Goal: Transaction & Acquisition: Purchase product/service

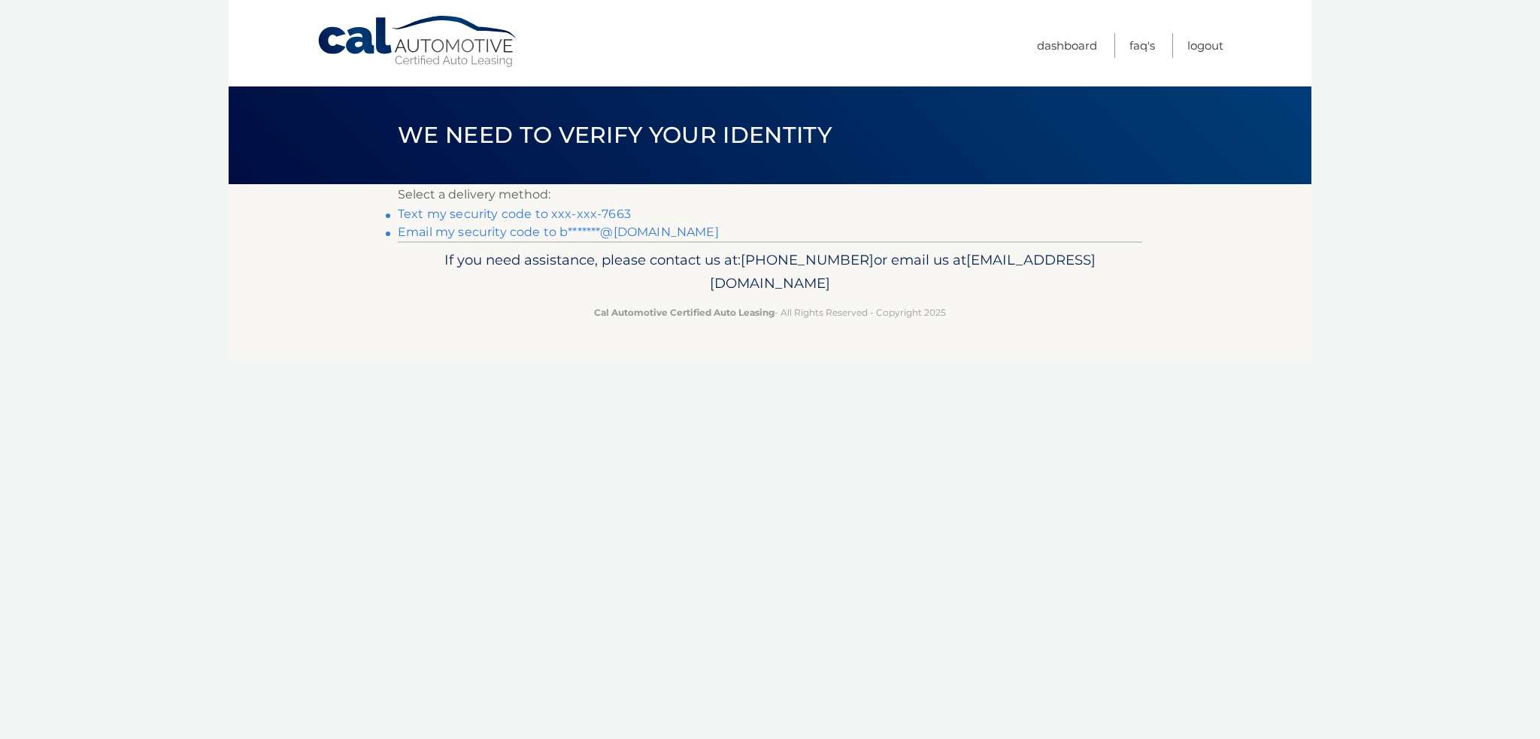
click at [602, 214] on link "Text my security code to xxx-xxx-7663" at bounding box center [514, 214] width 233 height 14
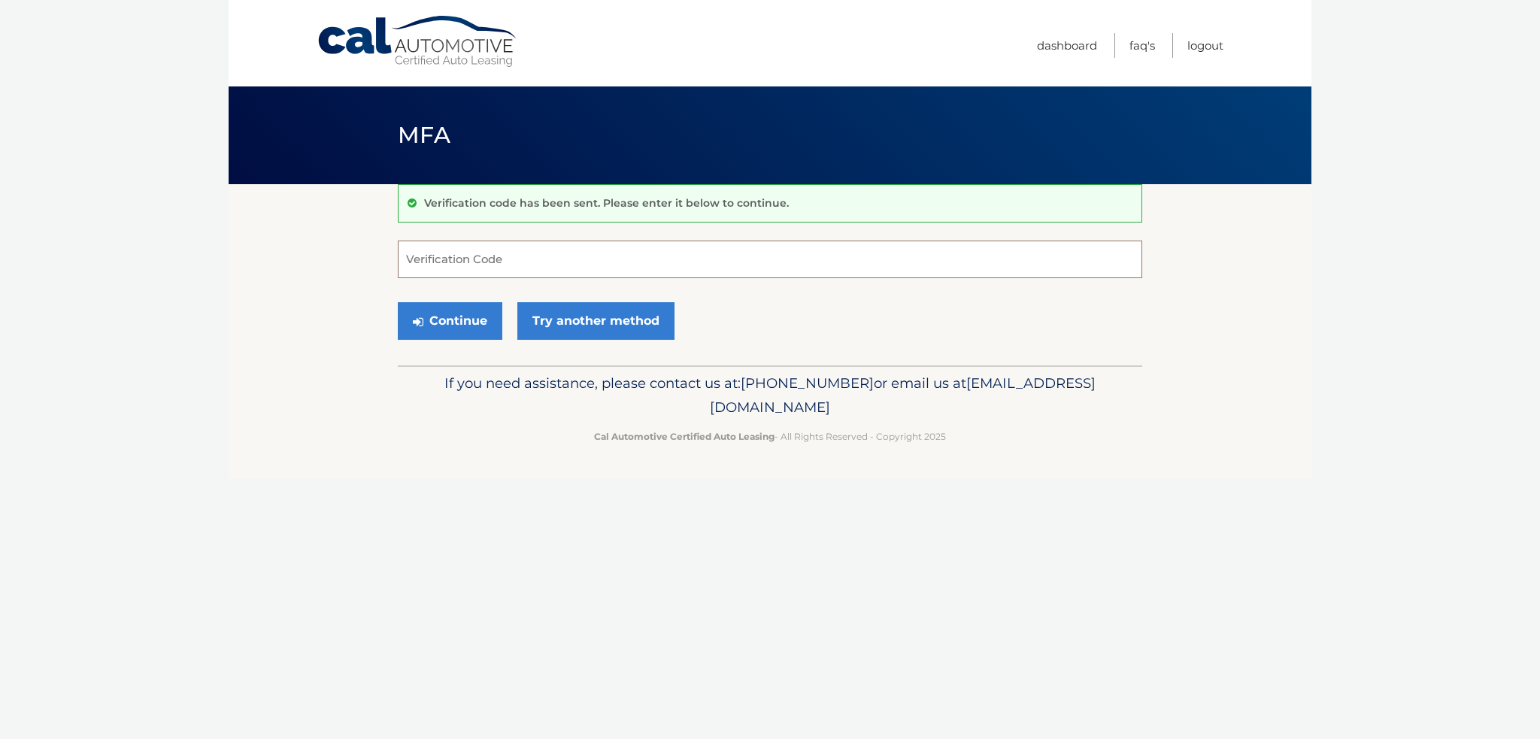
click at [627, 253] on input "Verification Code" at bounding box center [770, 260] width 744 height 38
type input "627119"
click at [398, 302] on button "Continue" at bounding box center [450, 321] width 105 height 38
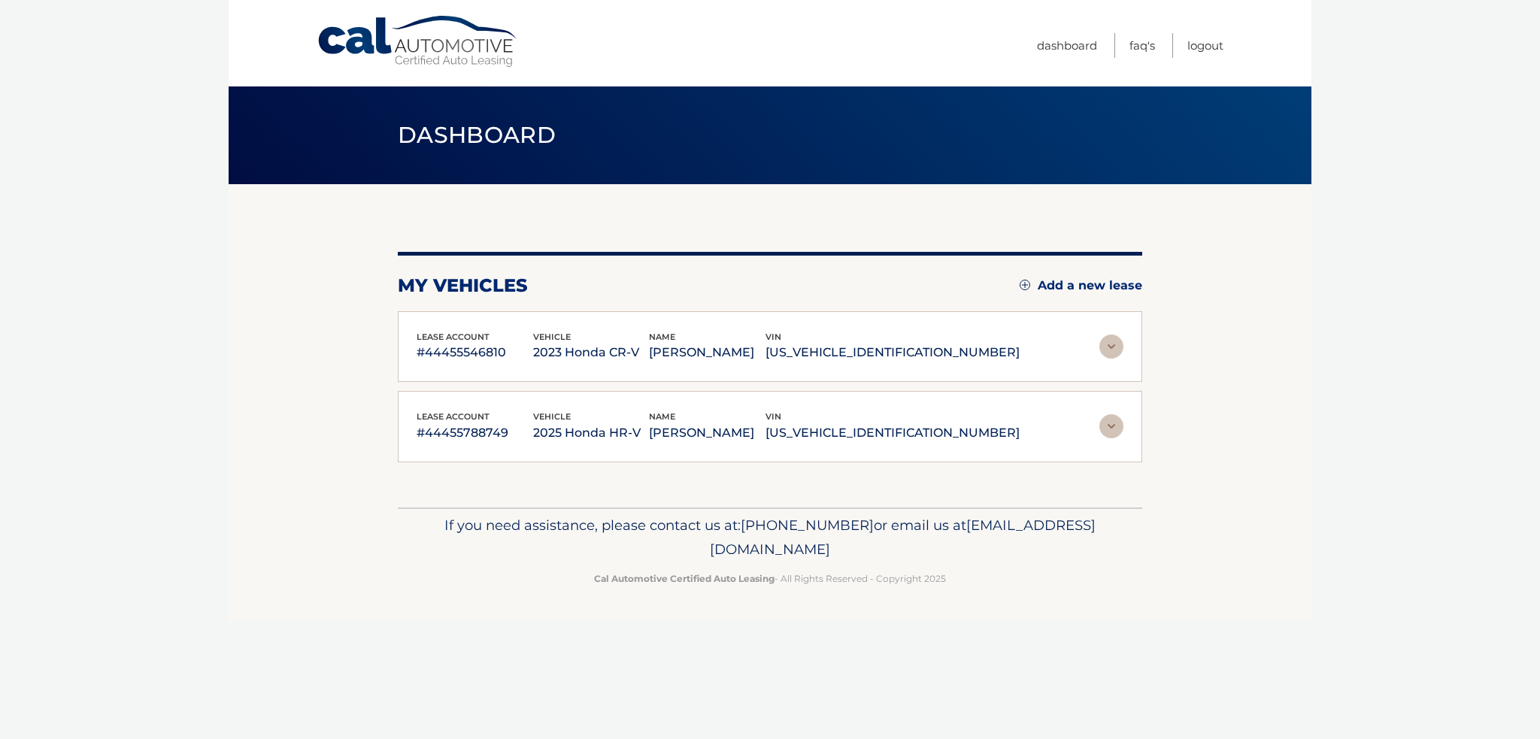
click at [1108, 344] on img at bounding box center [1111, 347] width 24 height 24
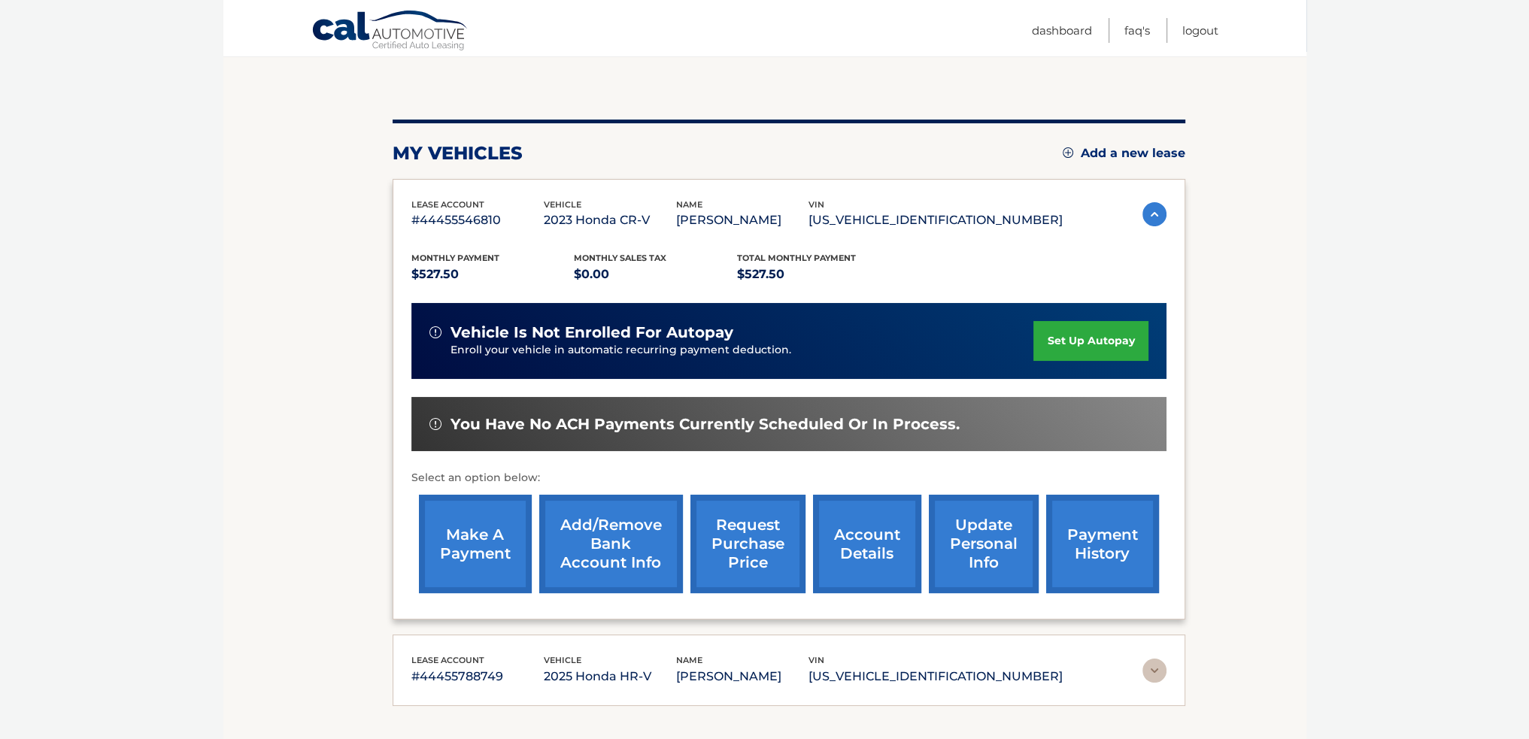
scroll to position [150, 0]
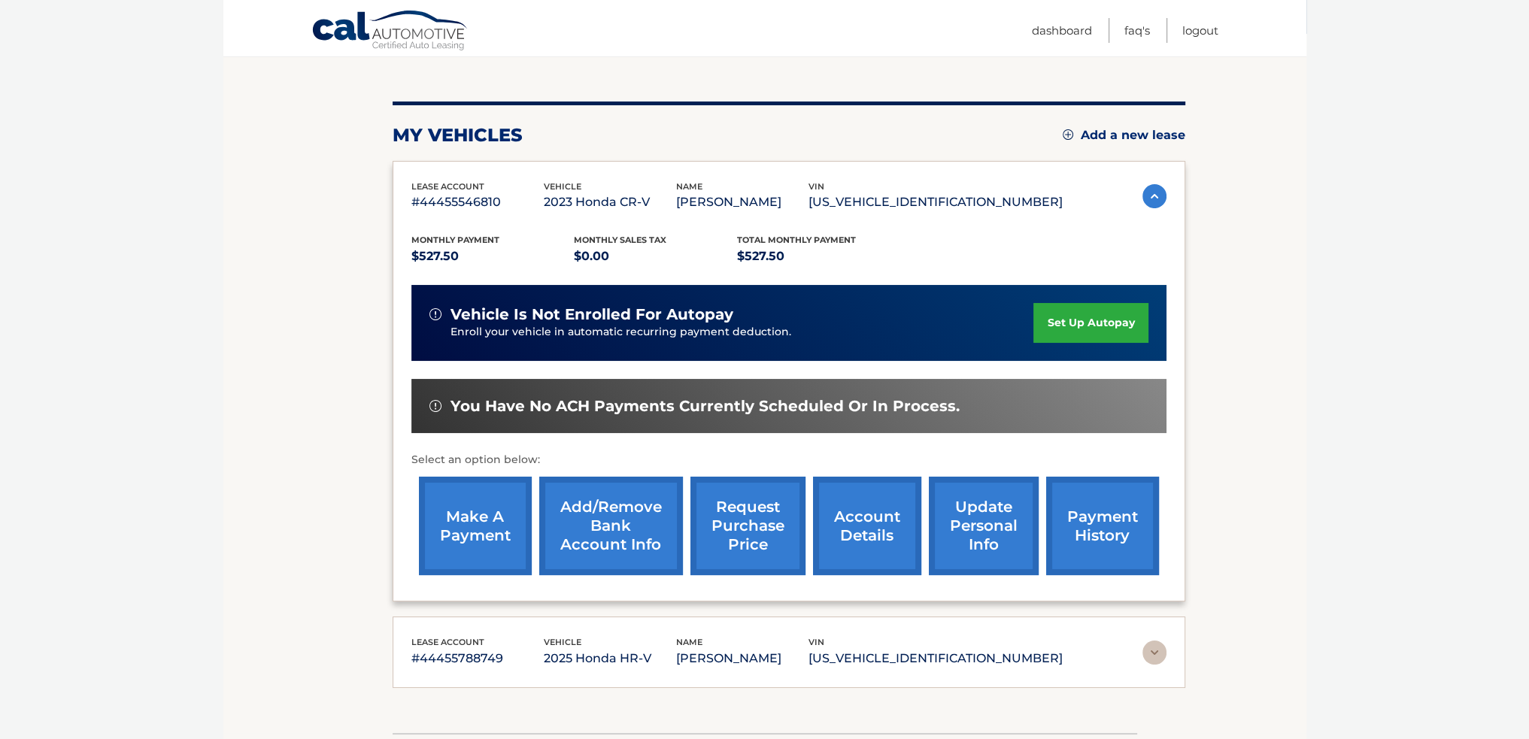
click at [478, 520] on link "make a payment" at bounding box center [475, 526] width 113 height 98
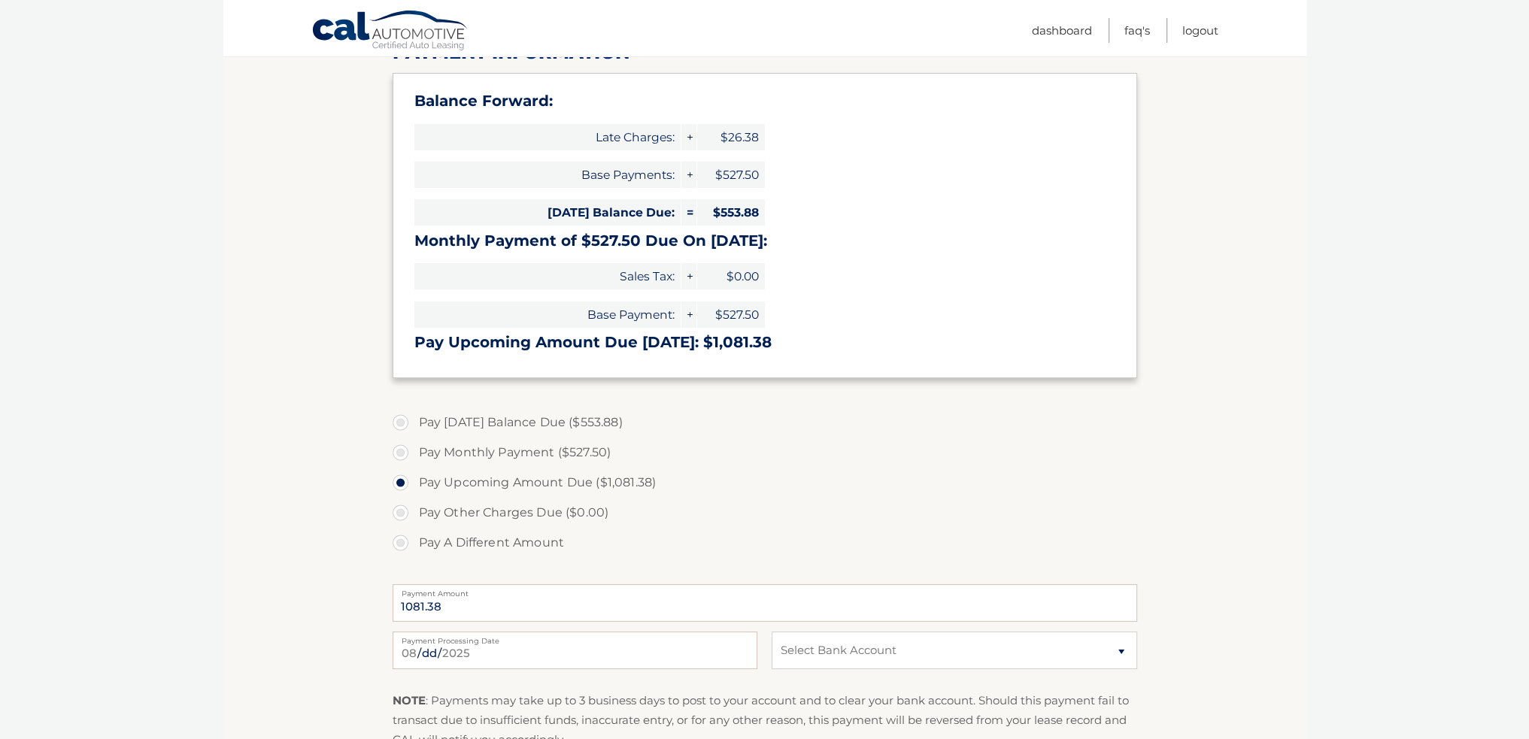
scroll to position [226, 0]
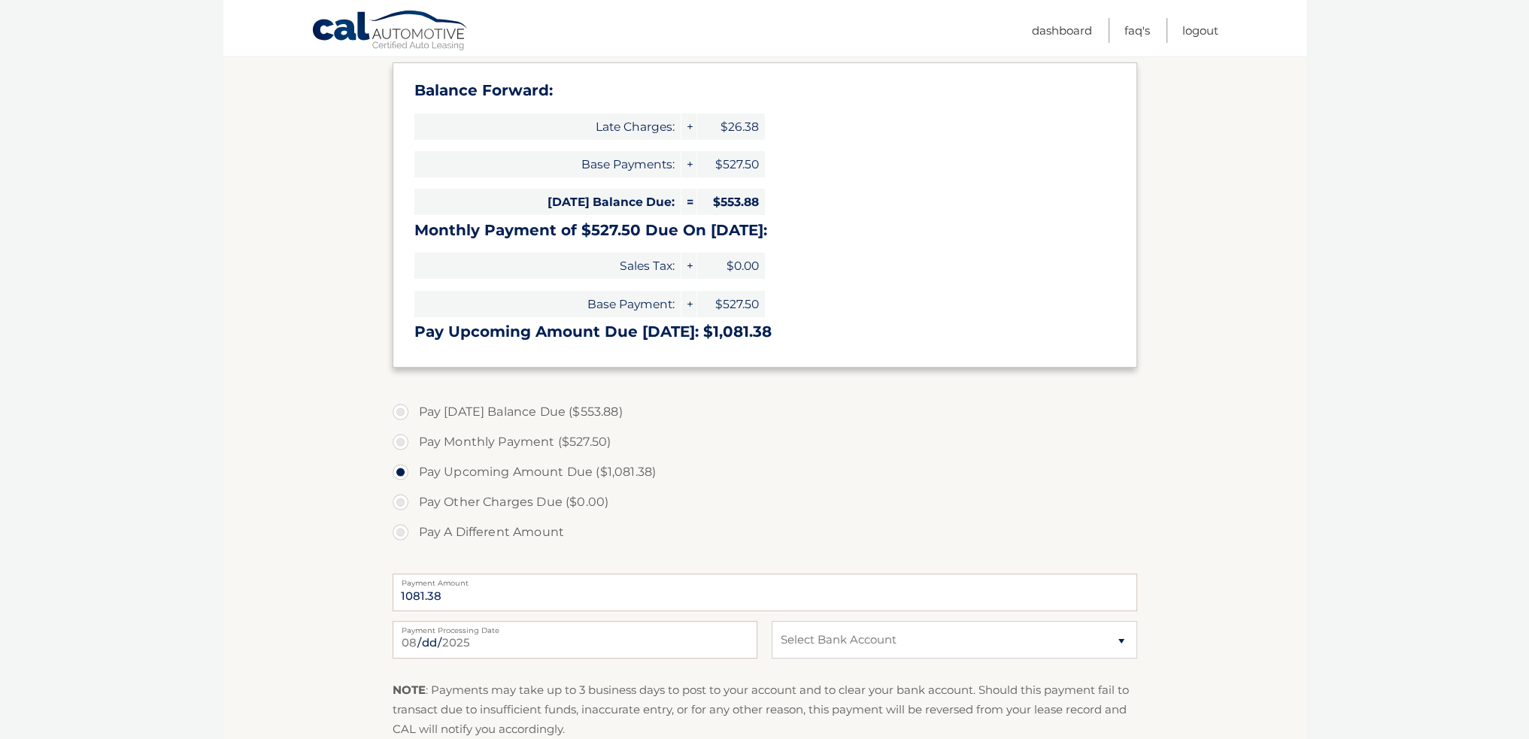
click at [401, 411] on label "Pay Today's Balance Due ($553.88)" at bounding box center [764, 412] width 744 height 30
click at [401, 411] on input "Pay [DATE] Balance Due ($553.88)" at bounding box center [406, 409] width 15 height 24
radio input "true"
type input "553.88"
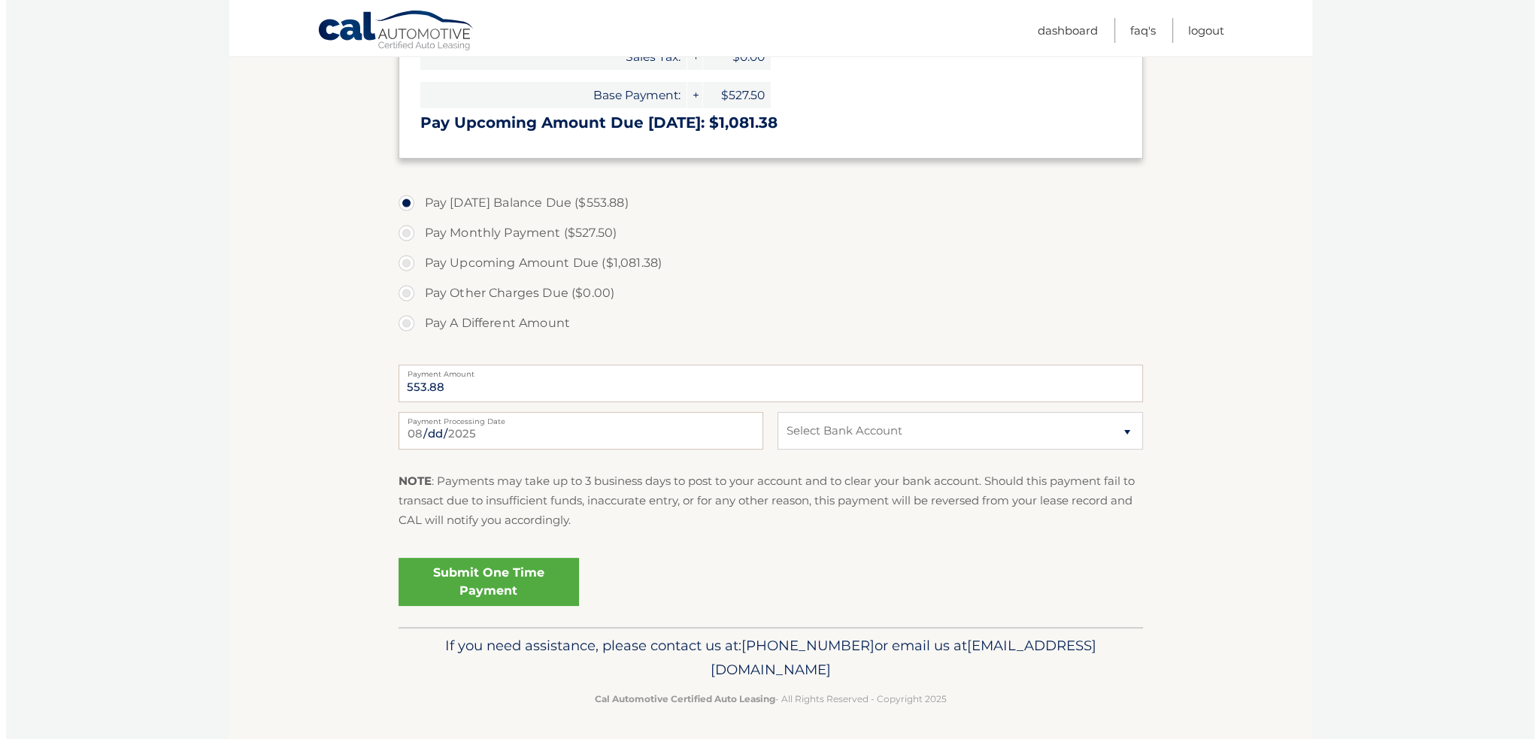
scroll to position [436, 0]
click at [863, 441] on select "Select Bank Account Checking BANK OF AMERICA, N.A. *****0923 Checking BANK OF A…" at bounding box center [953, 430] width 365 height 38
select select "YjY4Mzc0ZjEtOWUzYi00MWJkLTliZDQtNDBkZGY5OTJkYTI2"
click at [771, 411] on select "Select Bank Account Checking BANK OF AMERICA, N.A. *****0923 Checking BANK OF A…" at bounding box center [953, 430] width 365 height 38
click at [486, 571] on link "Submit One Time Payment" at bounding box center [482, 580] width 180 height 48
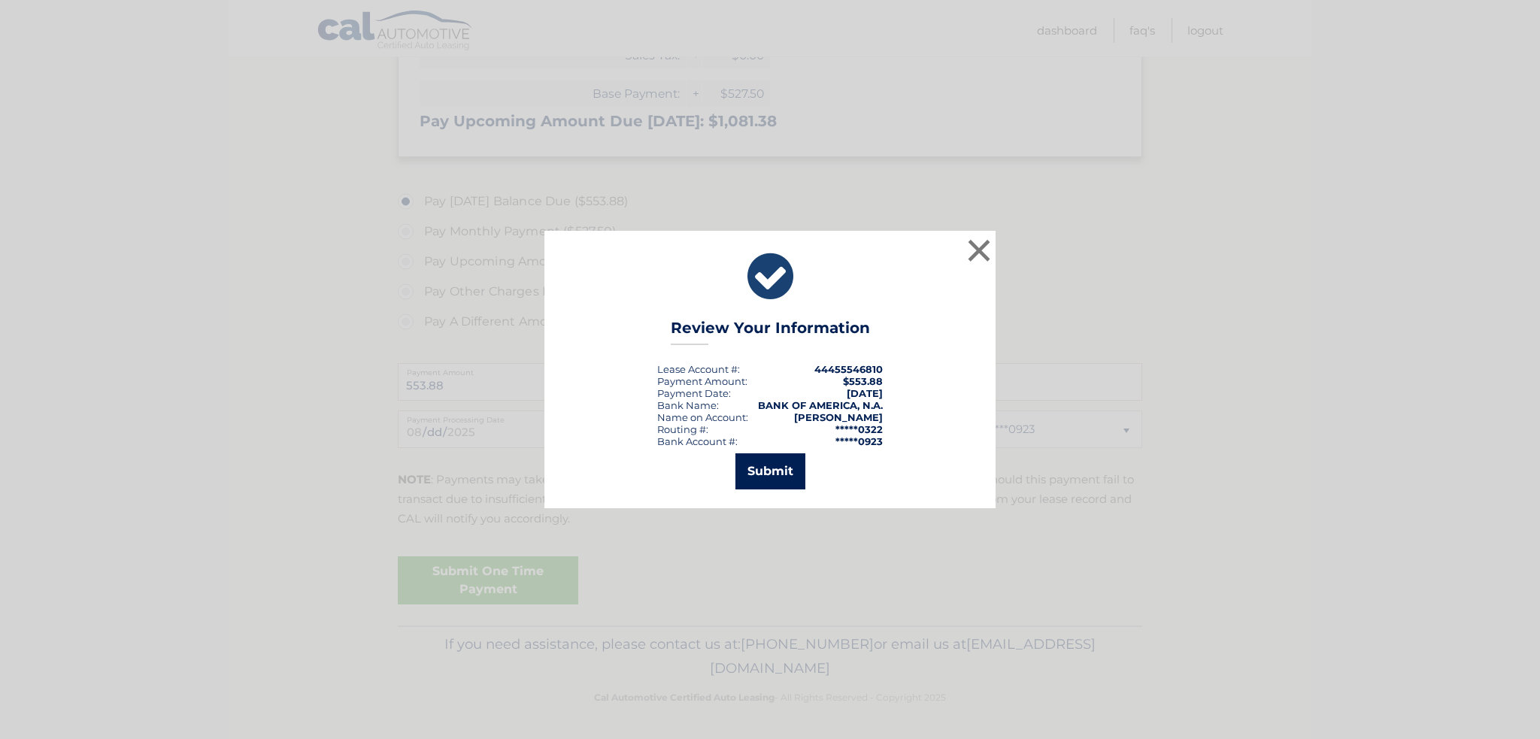
click at [778, 468] on button "Submit" at bounding box center [770, 471] width 70 height 36
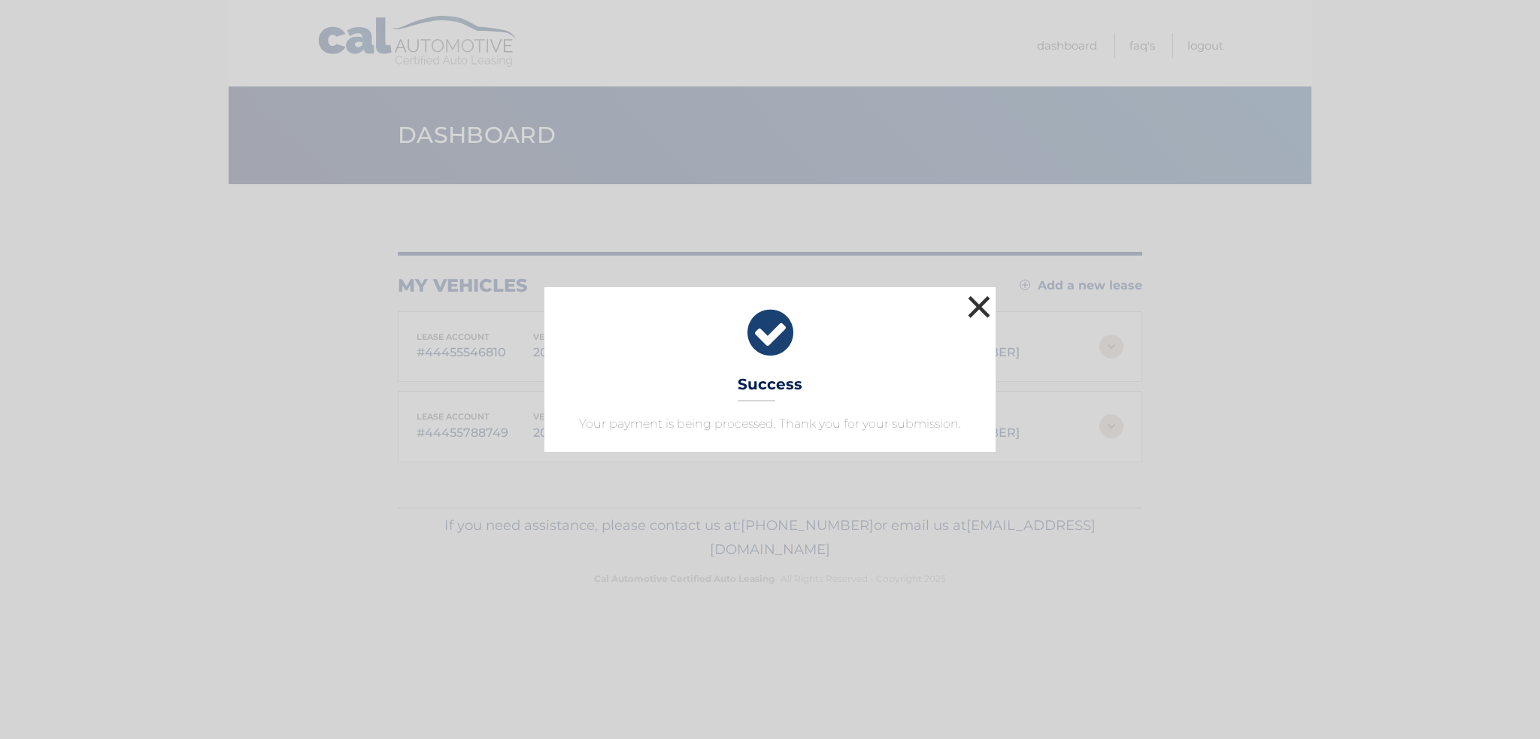
click at [980, 312] on button "×" at bounding box center [979, 307] width 30 height 30
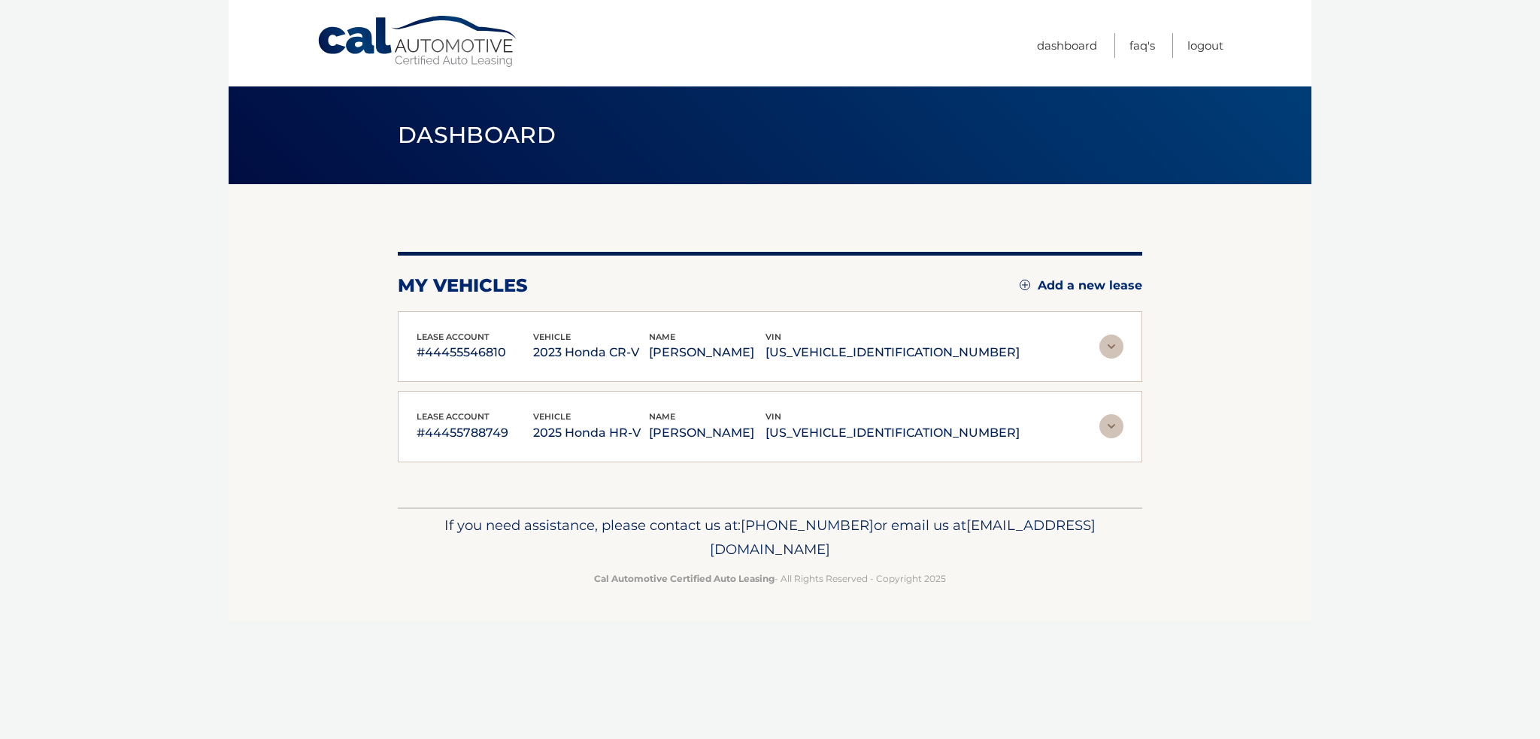
click at [1111, 345] on img at bounding box center [1111, 347] width 24 height 24
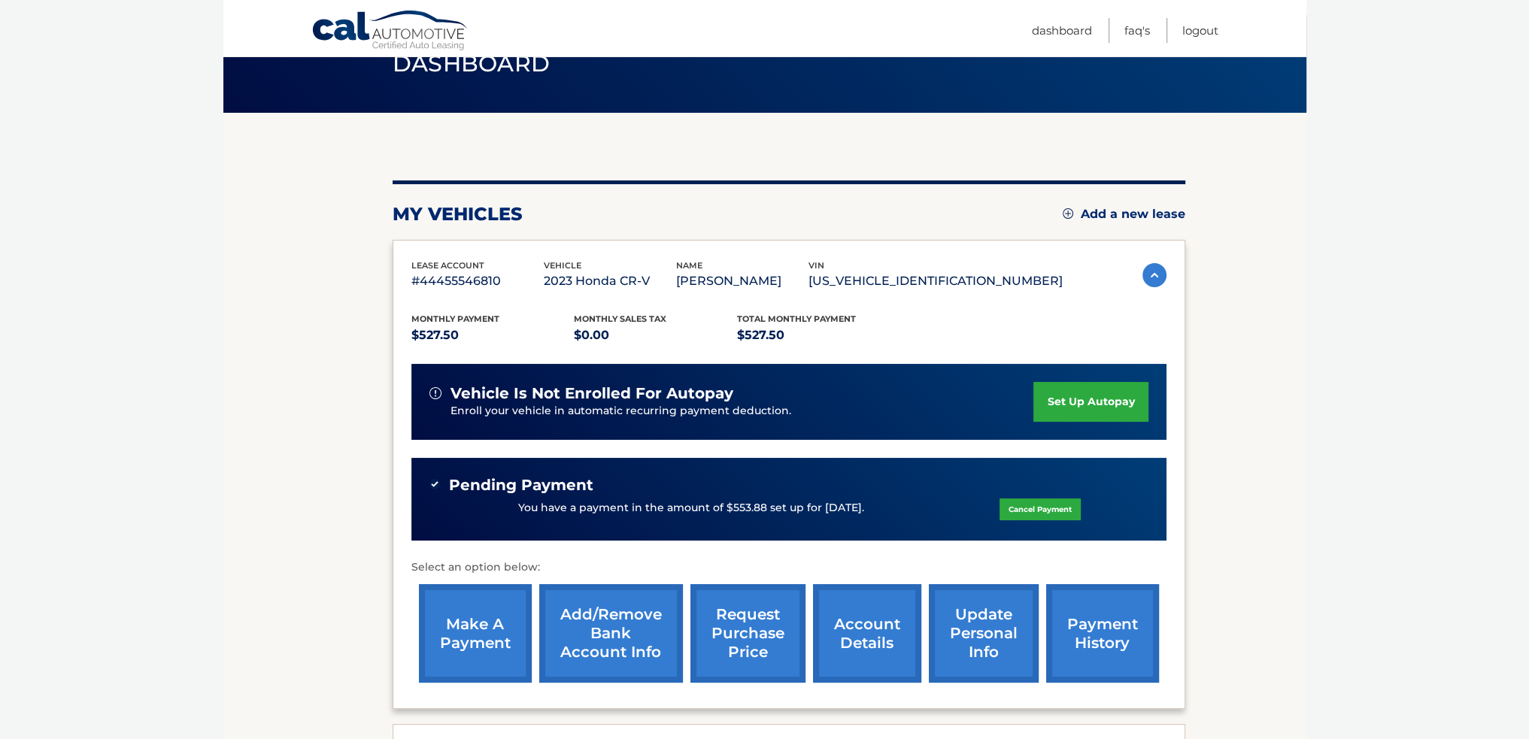
scroll to position [75, 0]
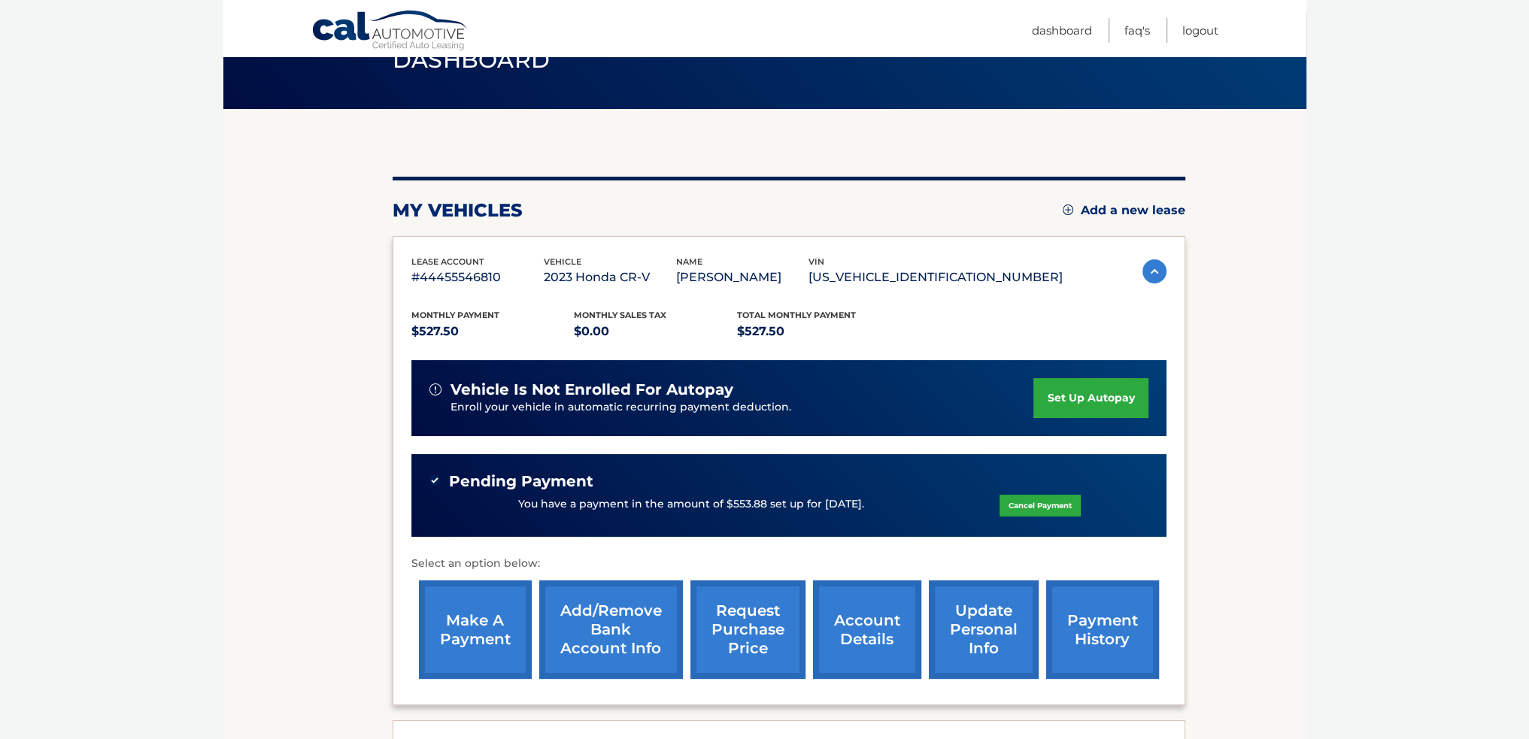
click at [484, 616] on link "make a payment" at bounding box center [475, 629] width 113 height 98
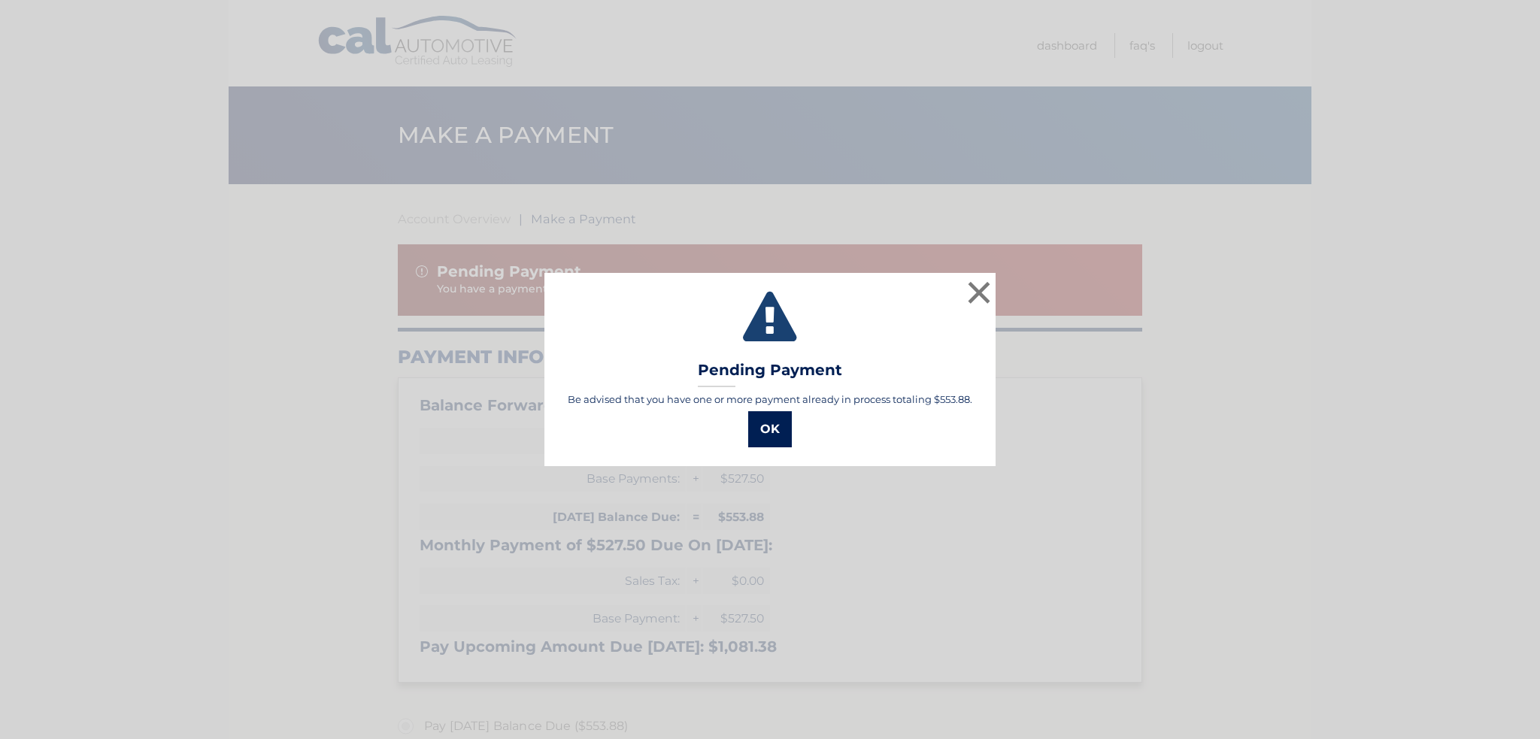
click at [783, 427] on button "OK" at bounding box center [770, 429] width 44 height 36
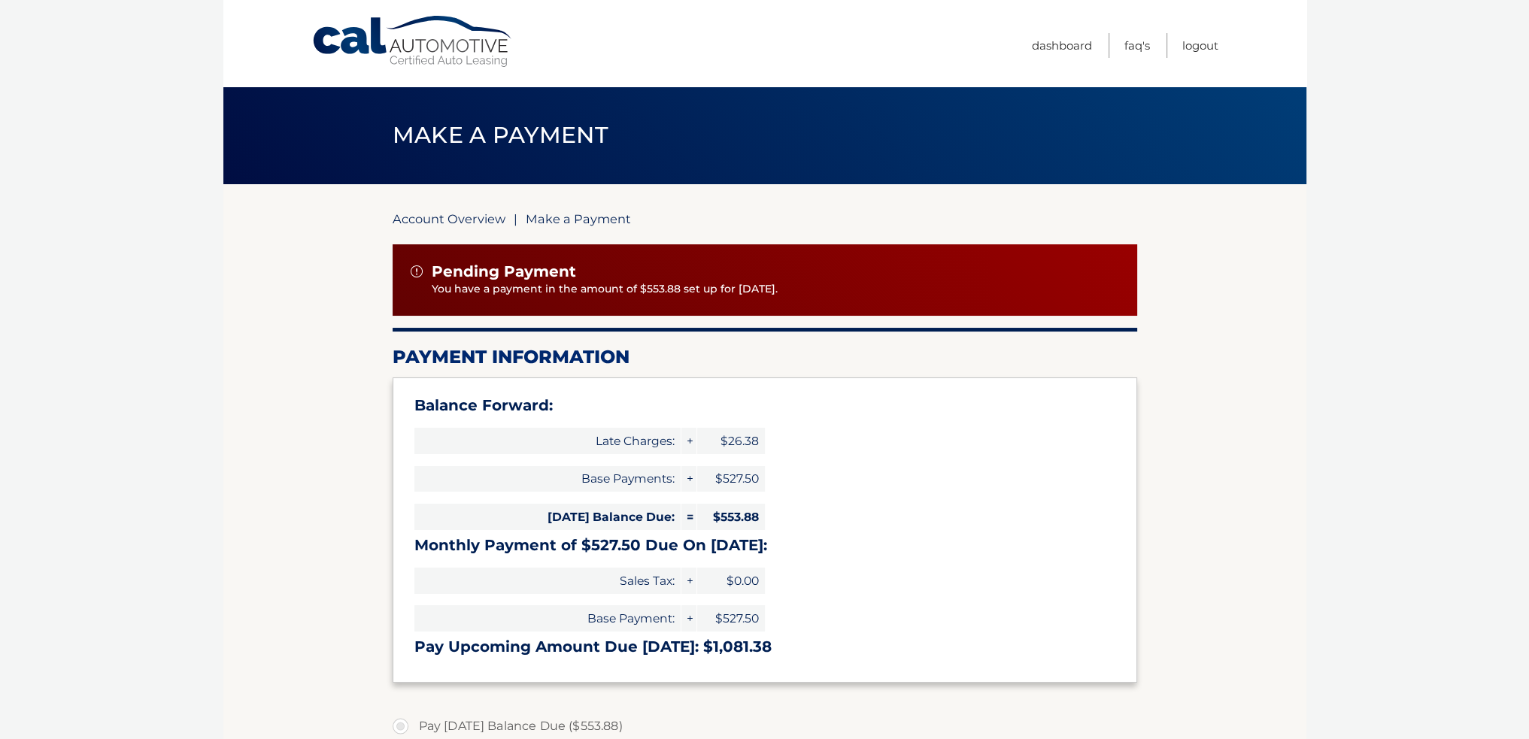
click at [450, 220] on link "Account Overview" at bounding box center [448, 218] width 113 height 15
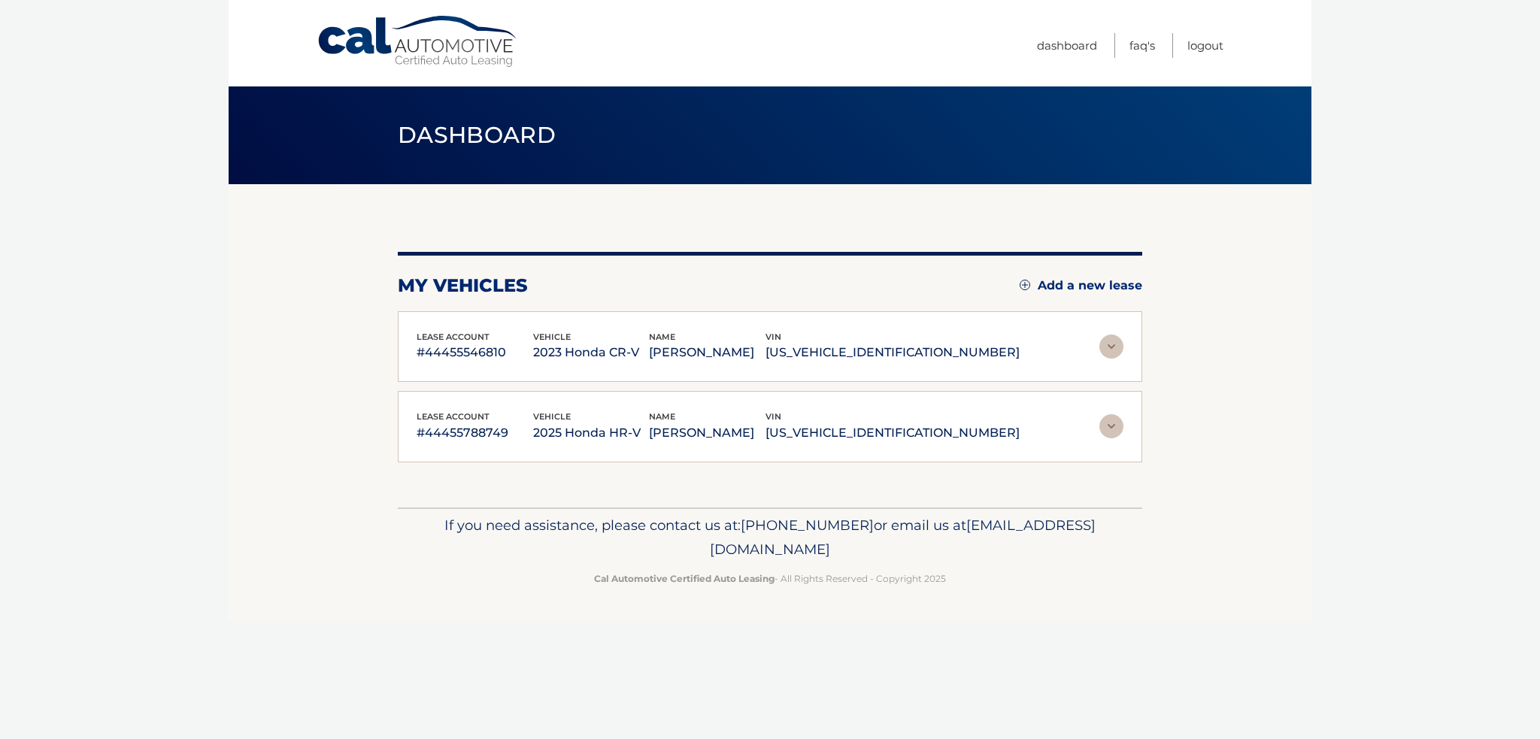
click at [1110, 420] on img at bounding box center [1111, 426] width 24 height 24
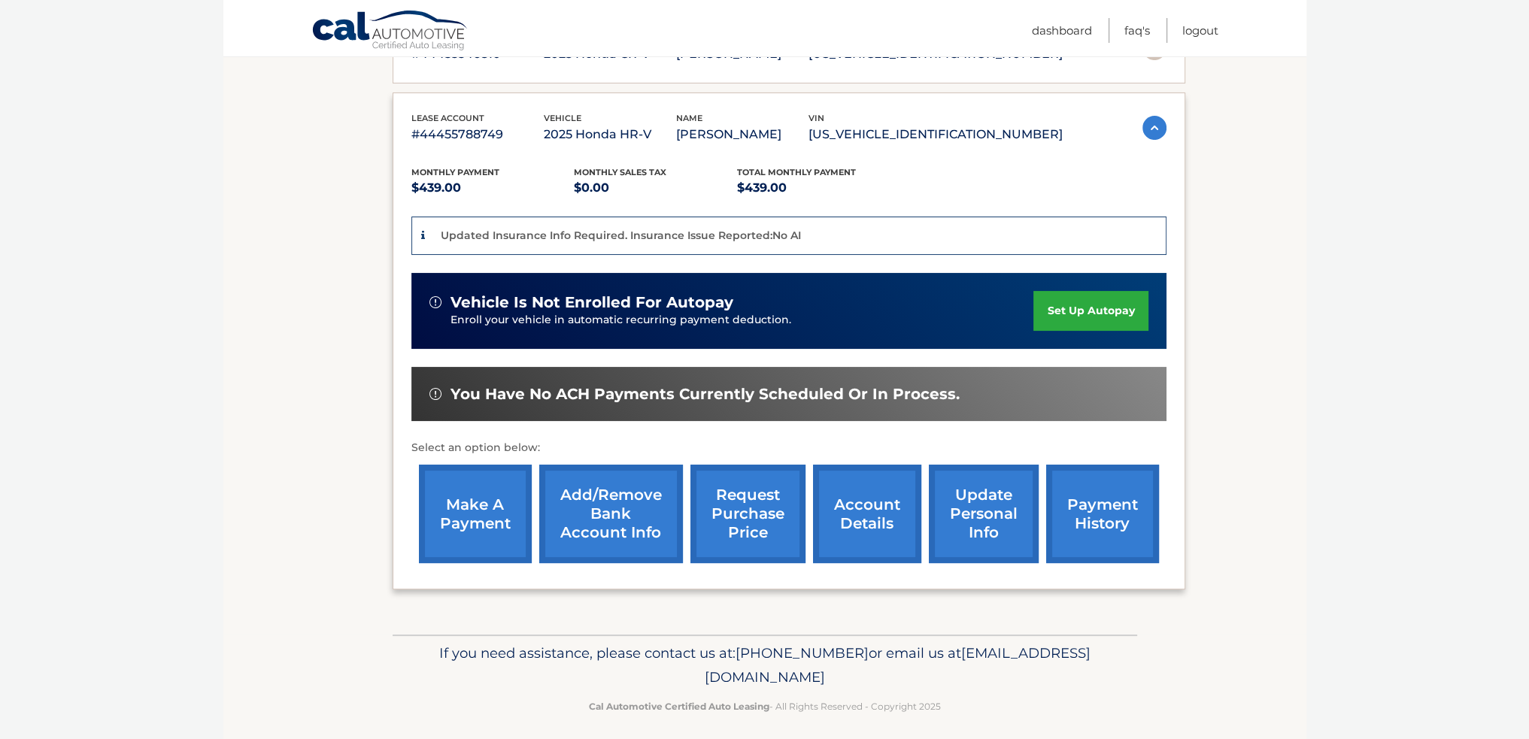
scroll to position [301, 0]
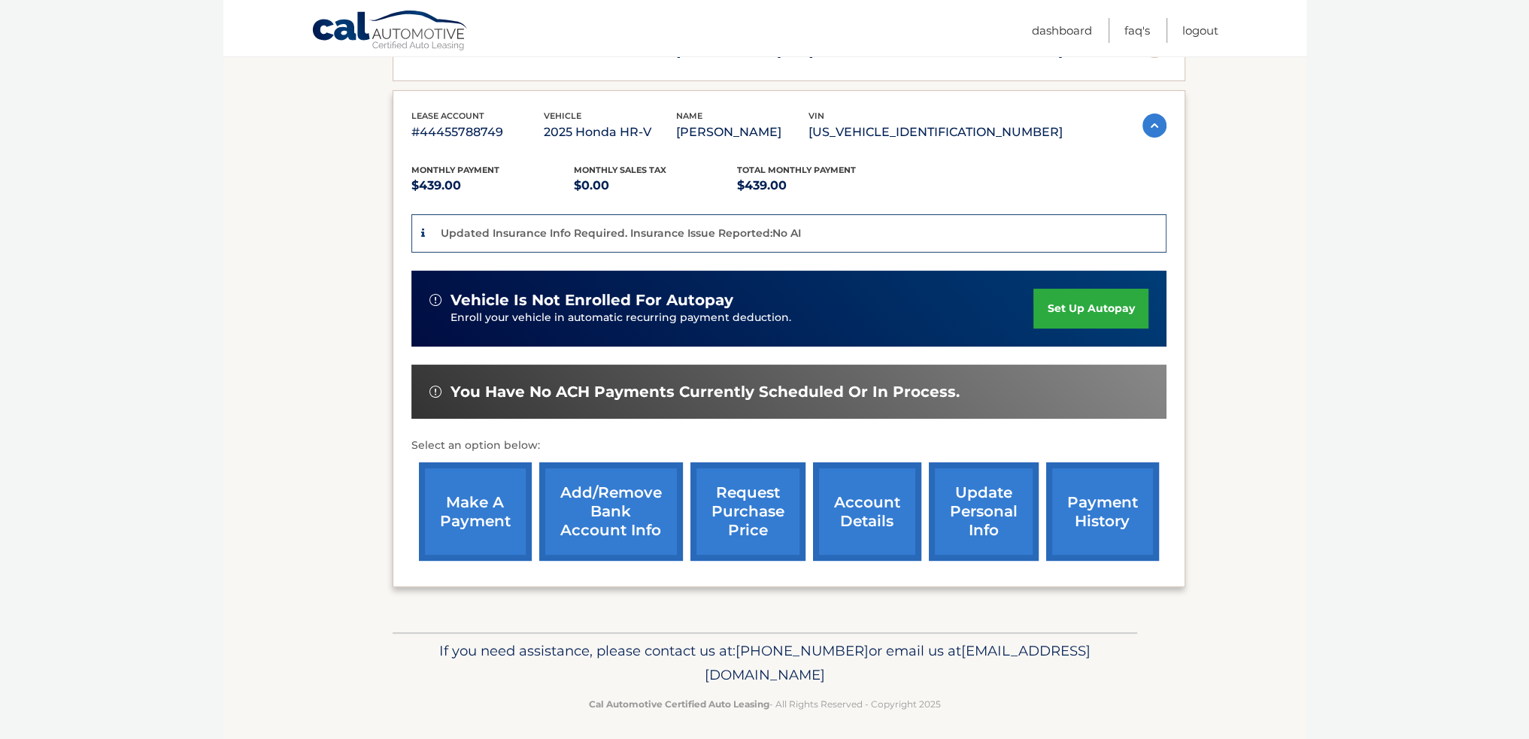
click at [493, 504] on link "make a payment" at bounding box center [475, 511] width 113 height 98
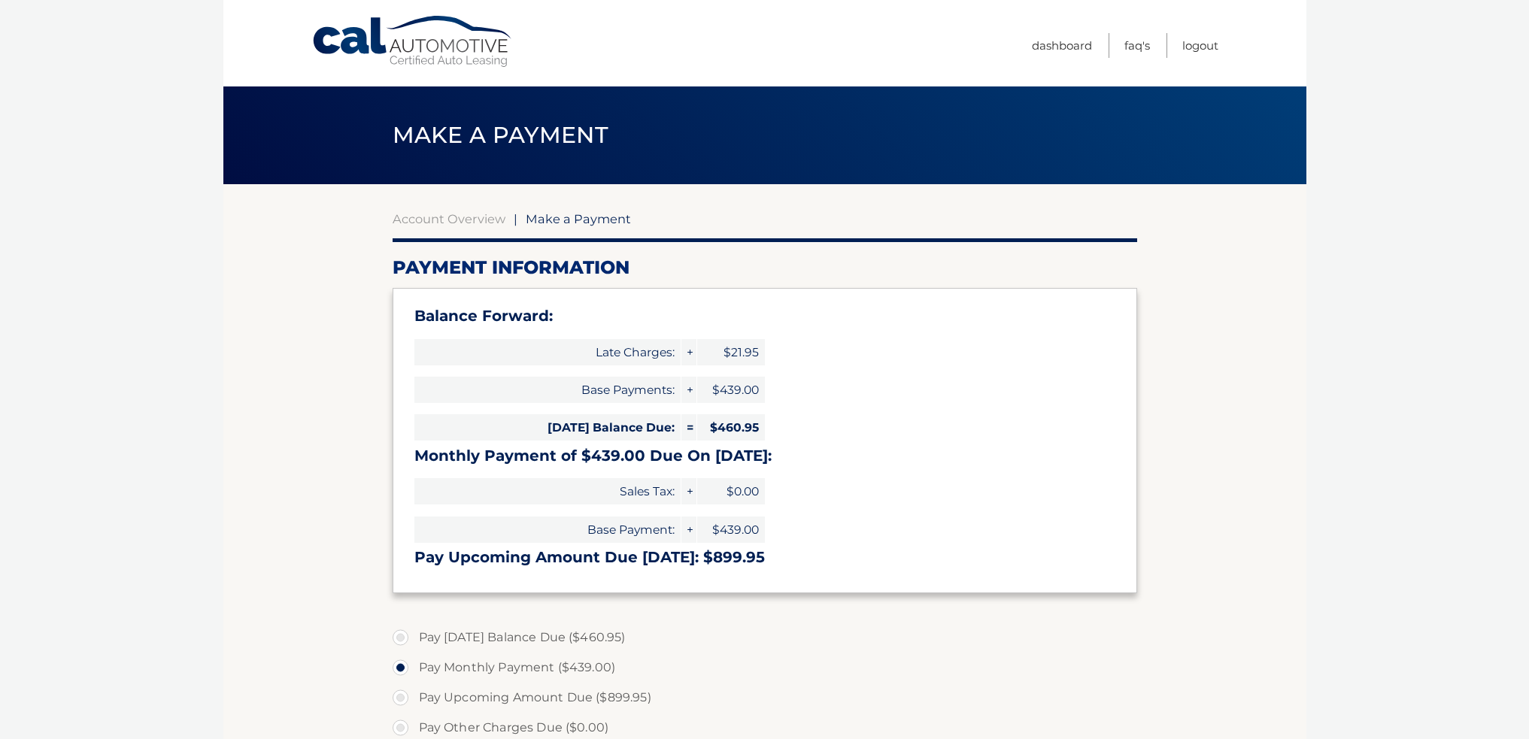
select select "ZDEwNzQwNTQtN2RmZS00MDMzLWIwMDgtOWU0MzQ5NDRiMjhj"
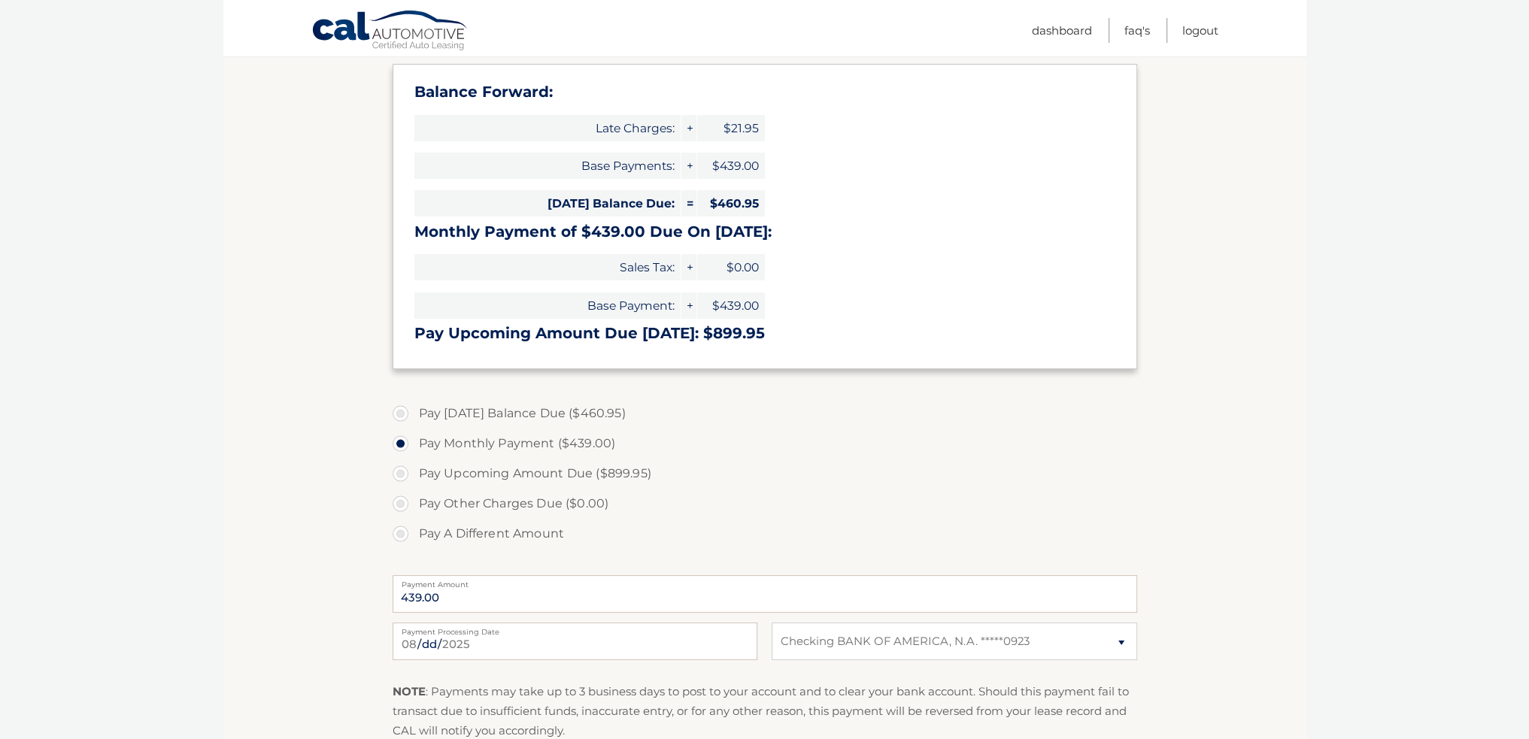
scroll to position [226, 0]
click at [402, 411] on label "Pay [DATE] Balance Due ($460.95)" at bounding box center [764, 412] width 744 height 30
click at [402, 411] on input "Pay [DATE] Balance Due ($460.95)" at bounding box center [406, 409] width 15 height 24
radio input "true"
type input "460.95"
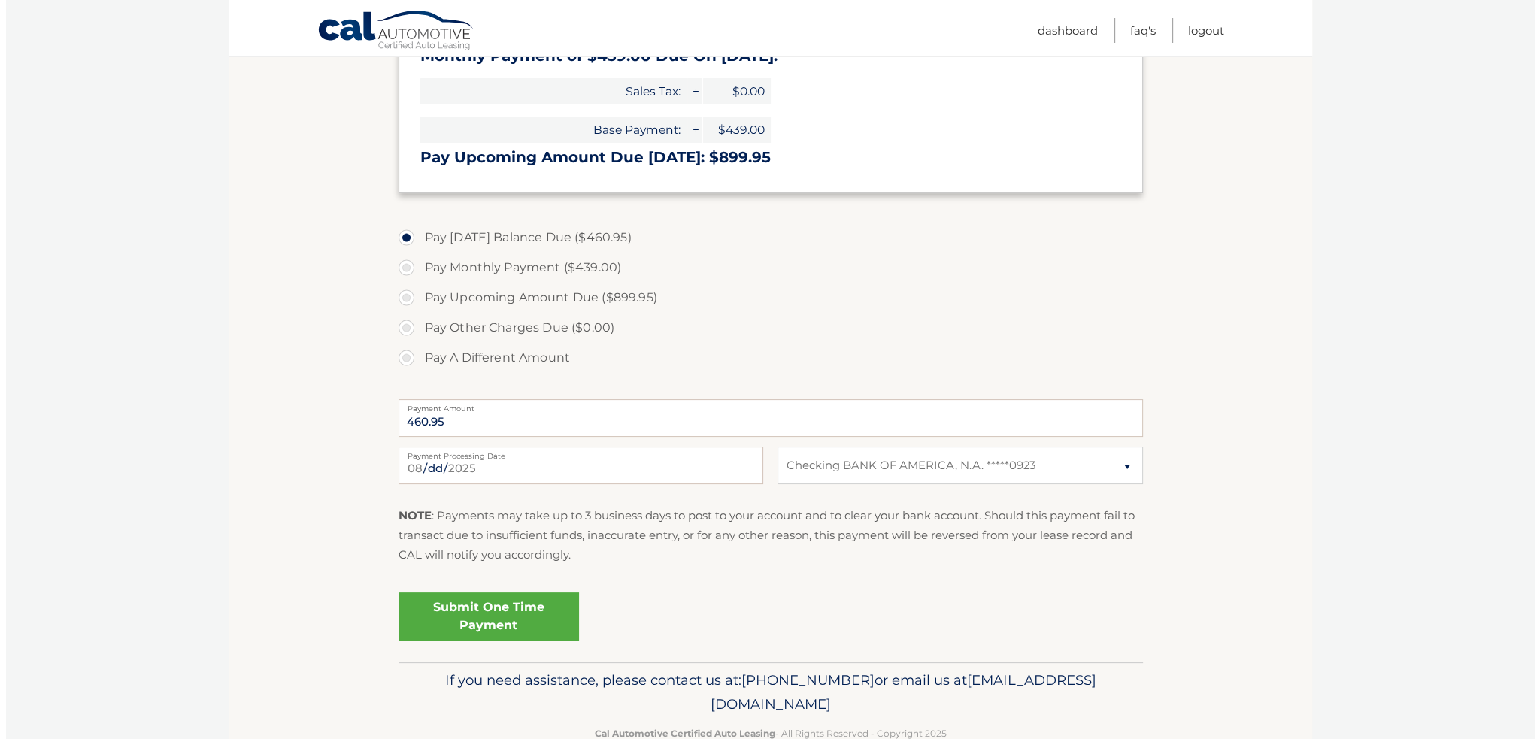
scroll to position [436, 0]
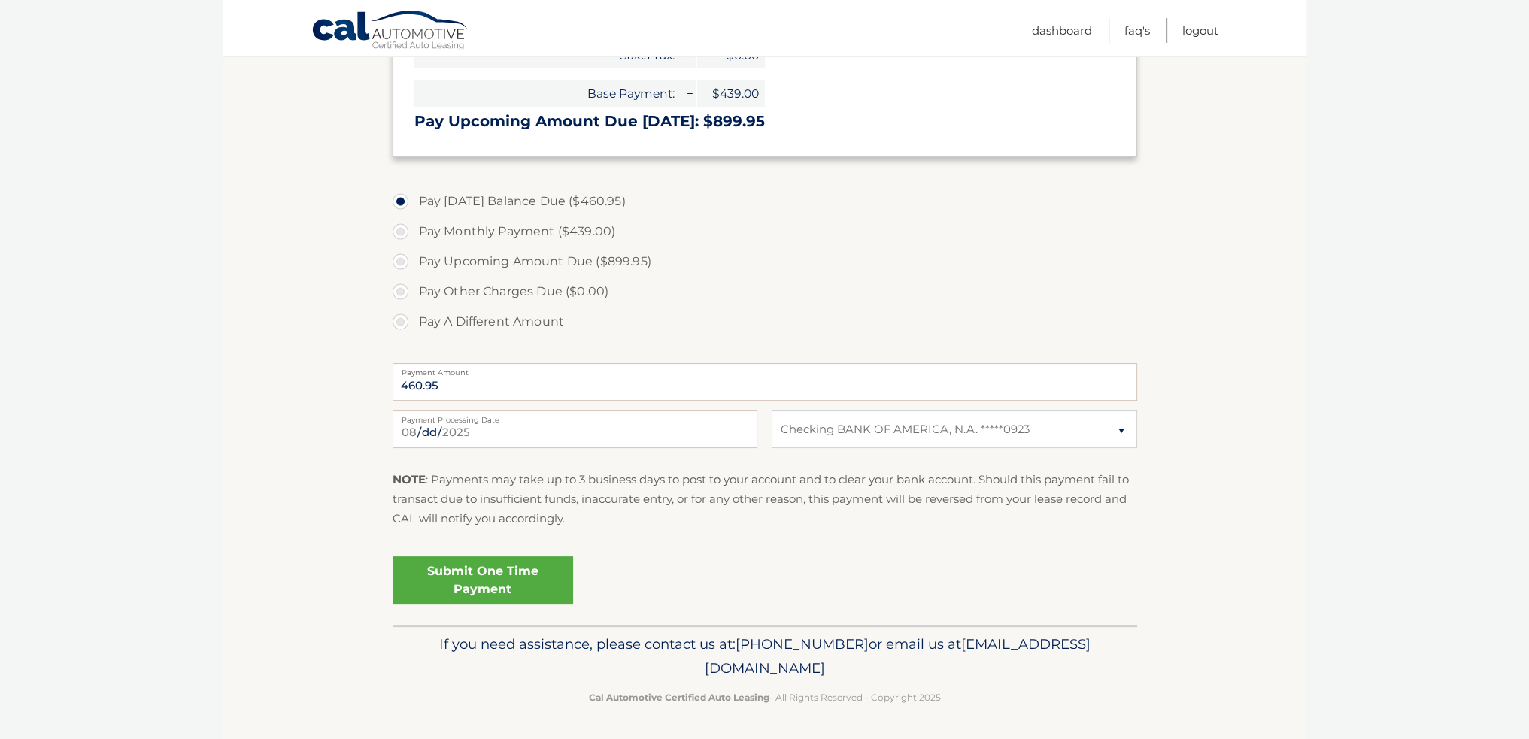
click at [497, 575] on link "Submit One Time Payment" at bounding box center [482, 580] width 180 height 48
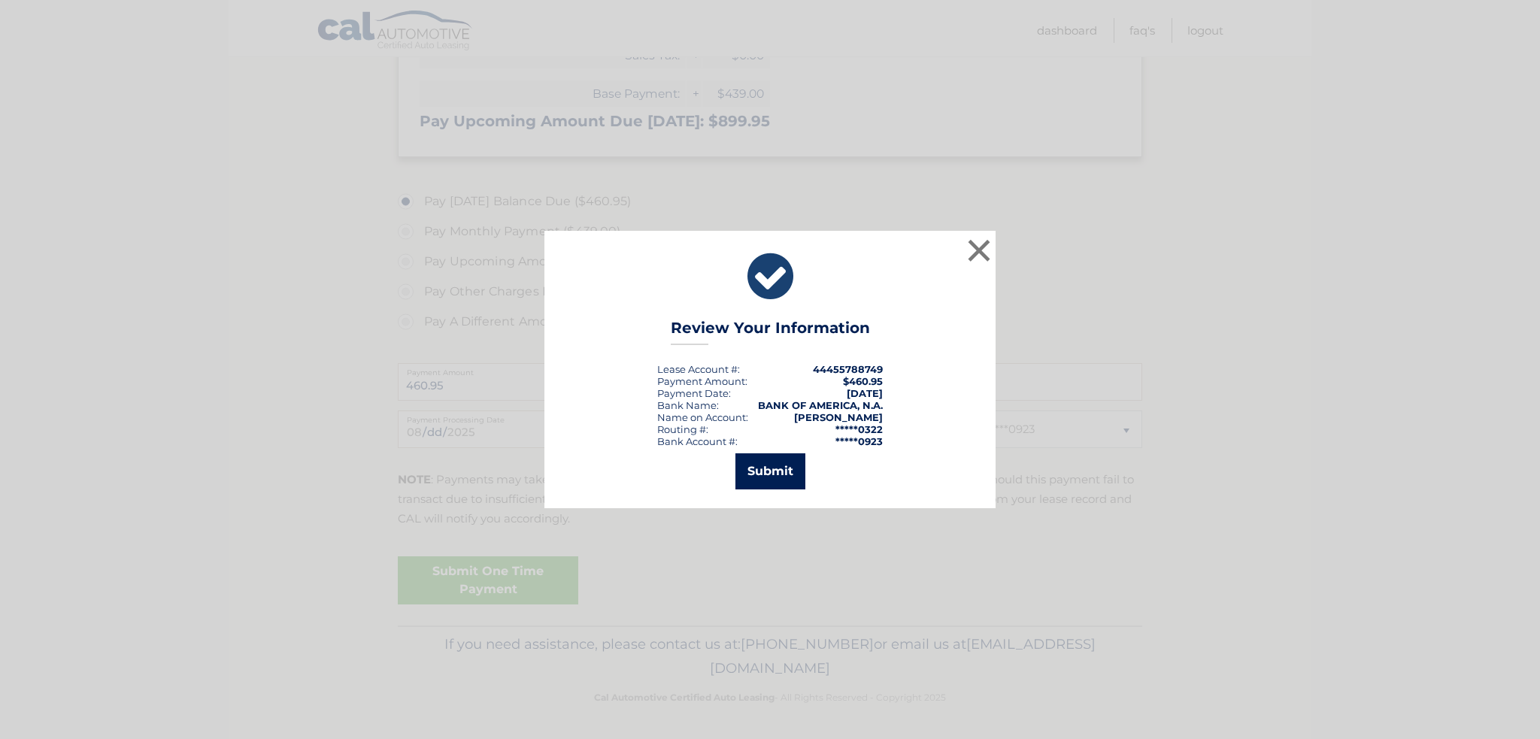
click at [764, 467] on button "Submit" at bounding box center [770, 471] width 70 height 36
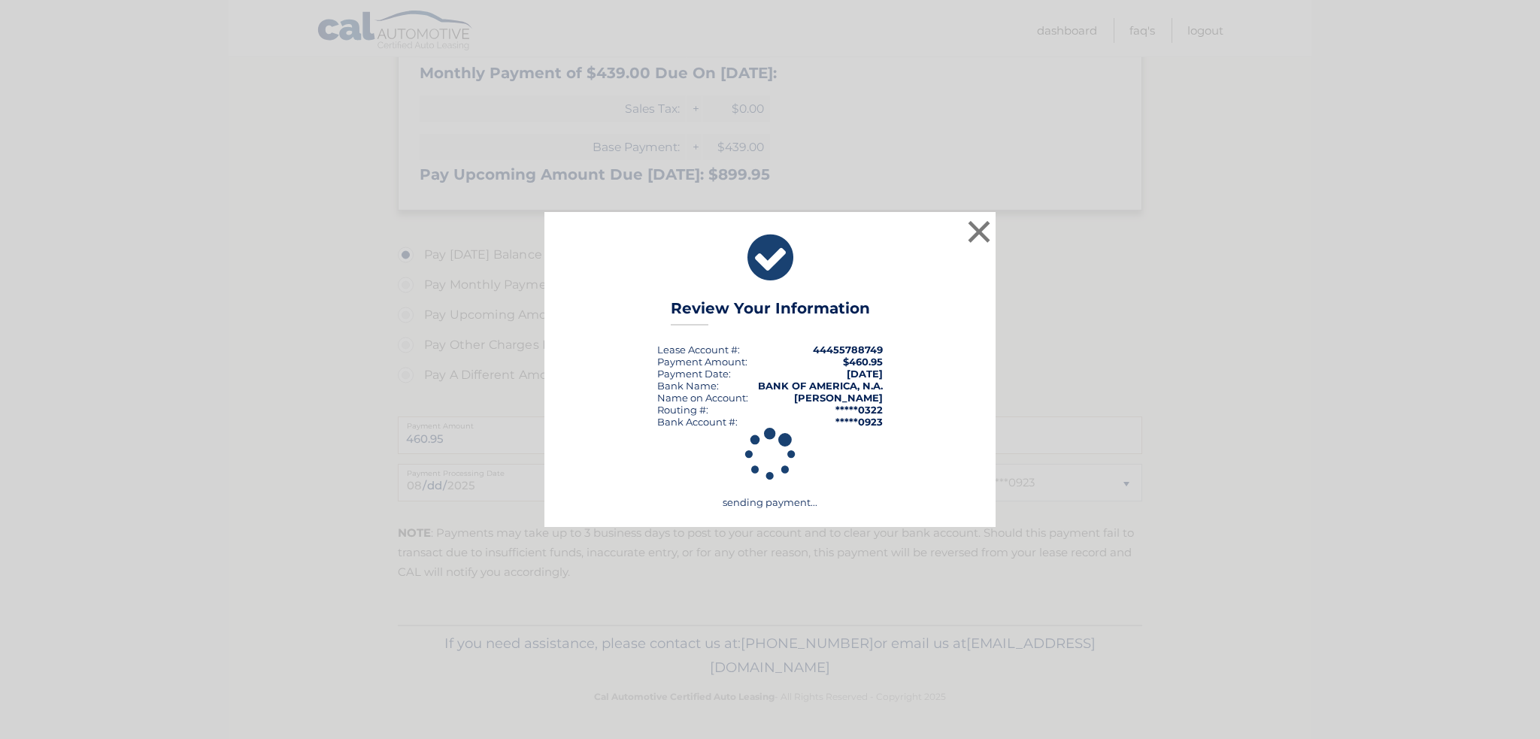
scroll to position [382, 0]
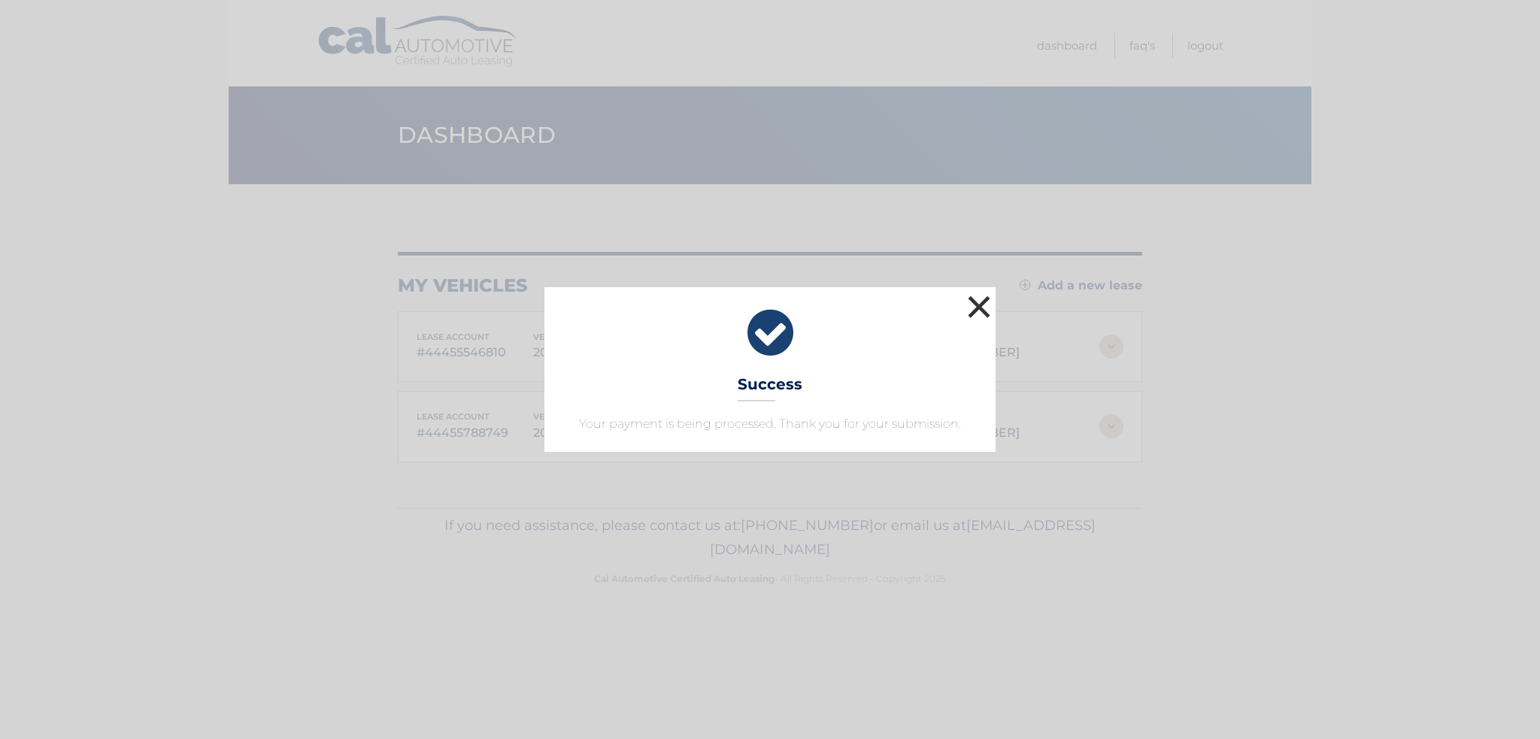
click at [974, 303] on button "×" at bounding box center [979, 307] width 30 height 30
